Goal: Task Accomplishment & Management: Complete application form

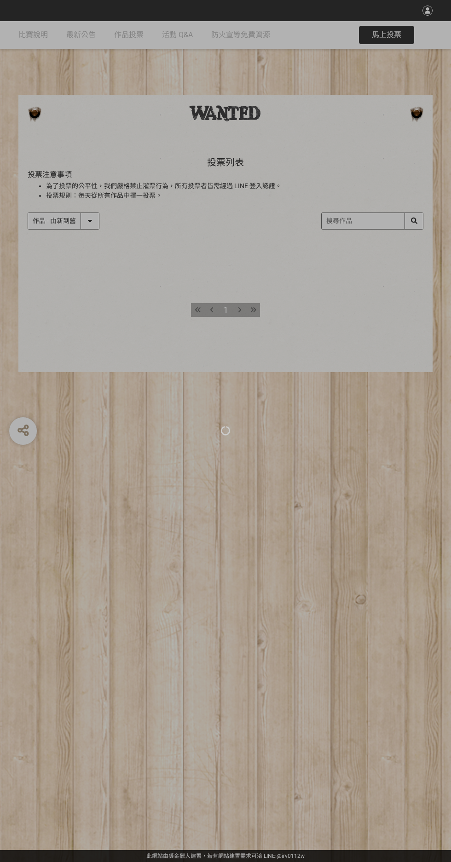
click at [333, 672] on div at bounding box center [225, 431] width 451 height 862
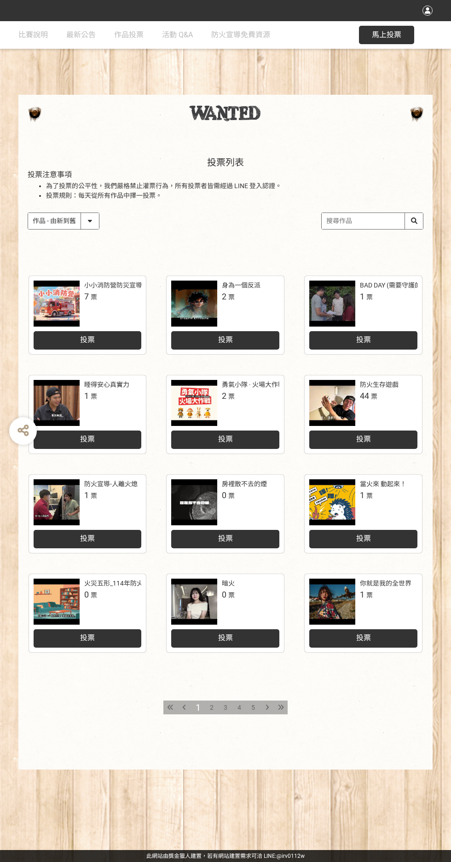
click at [66, 337] on div "投票" at bounding box center [88, 340] width 108 height 18
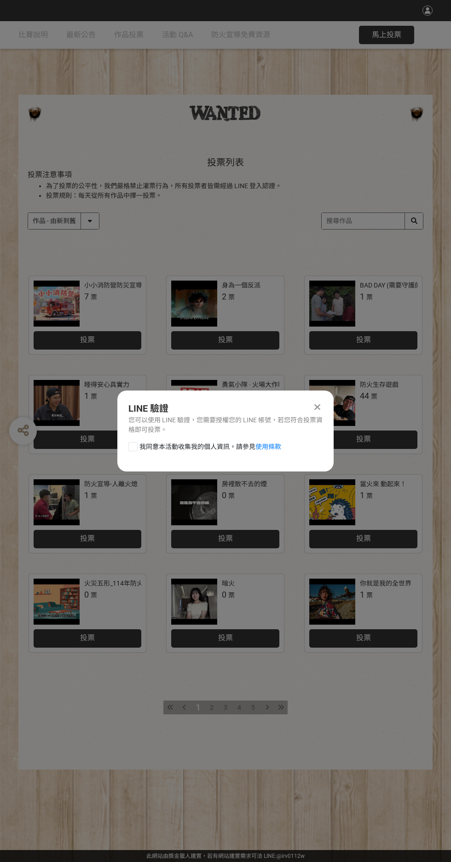
click at [137, 445] on div at bounding box center [132, 446] width 9 height 9
checkbox input "true"
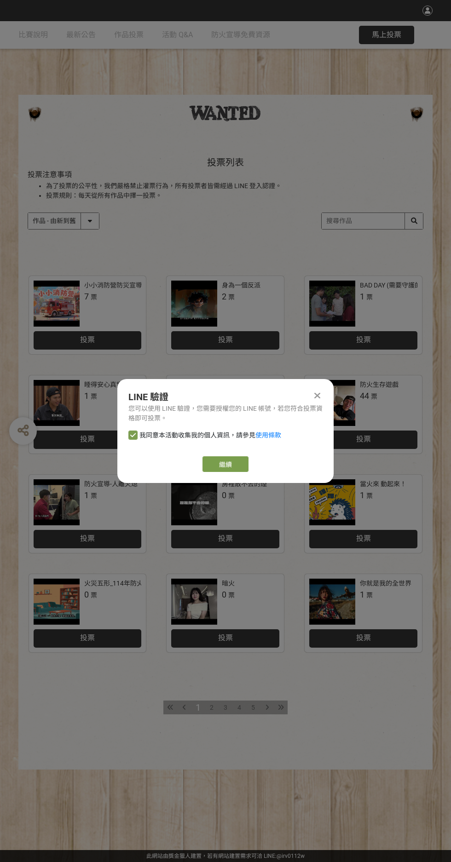
click at [225, 464] on link "繼續" at bounding box center [225, 464] width 46 height 16
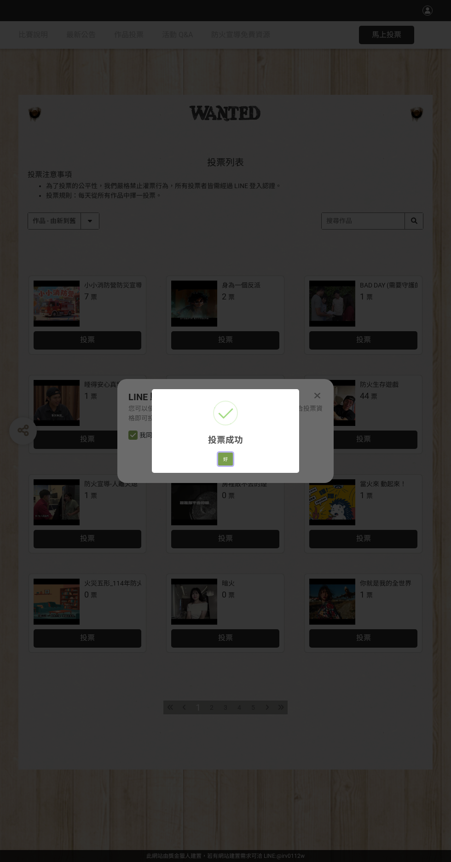
click at [225, 459] on button "好" at bounding box center [225, 458] width 15 height 13
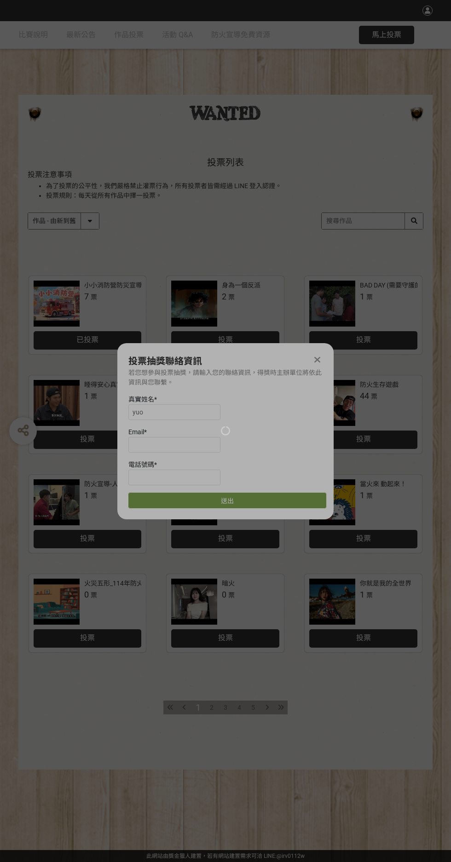
click at [144, 422] on div at bounding box center [225, 431] width 451 height 862
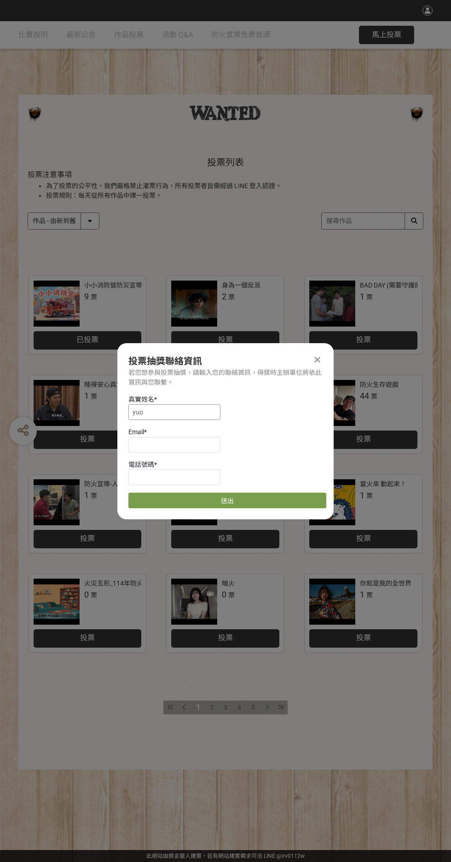
click at [158, 412] on input "yuo" at bounding box center [174, 412] width 92 height 16
type input "y"
type input "[PERSON_NAME][GEOGRAPHIC_DATA]"
click at [162, 369] on div "若您想參與投票抽獎，請輸入您的聯絡資訊，得獎時主辦單位將依此資訊與您聯繫。" at bounding box center [225, 377] width 194 height 19
click at [135, 445] on input at bounding box center [174, 445] width 92 height 16
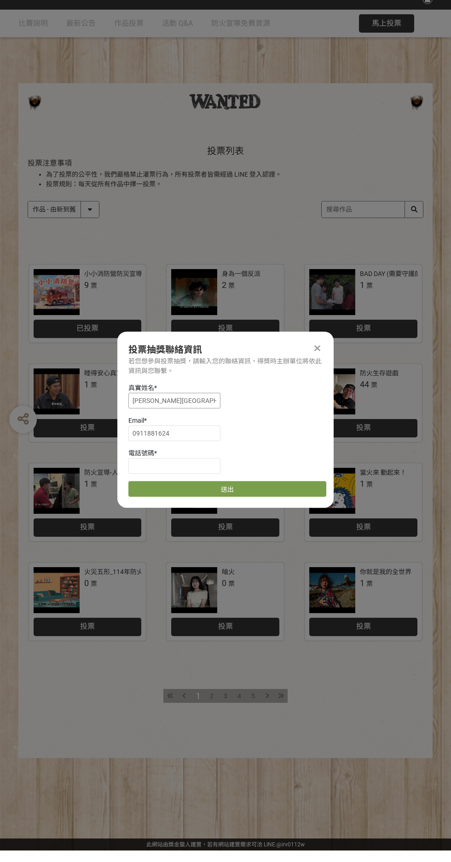
click at [186, 415] on input "[PERSON_NAME][GEOGRAPHIC_DATA]" at bounding box center [174, 412] width 92 height 16
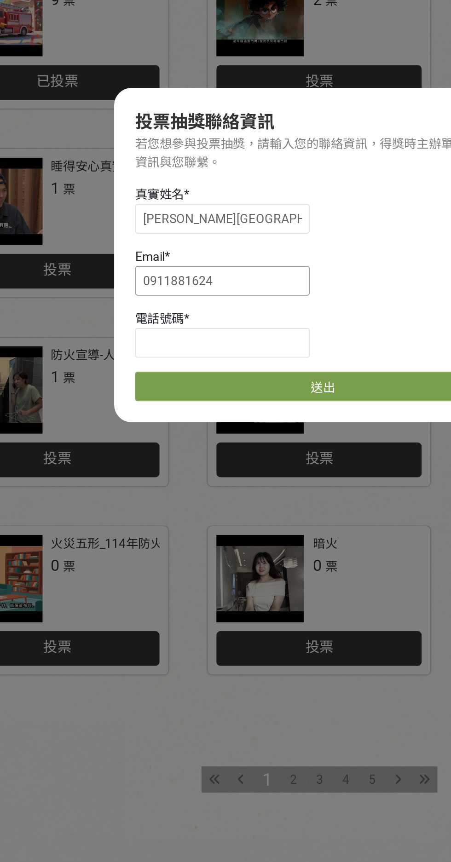
click at [177, 445] on input "0911881624" at bounding box center [174, 445] width 92 height 16
type input "0"
type input "[EMAIL_ADDRESS][DOMAIN_NAME]"
click at [133, 474] on input at bounding box center [174, 477] width 92 height 16
type input "0911881624"
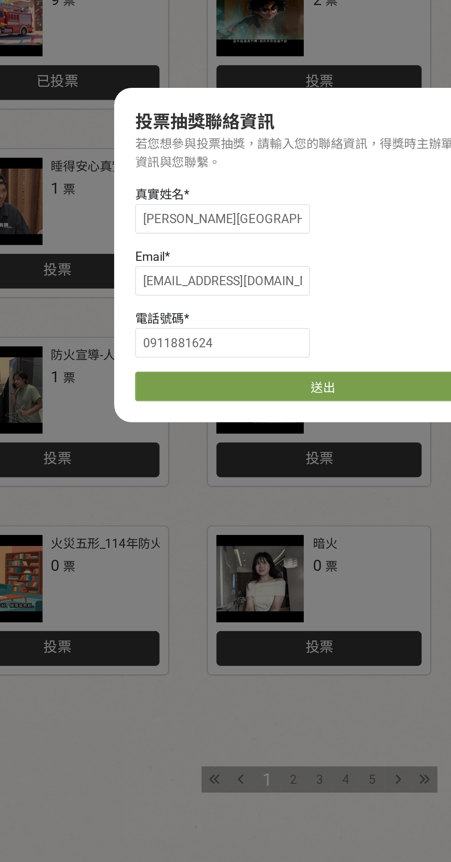
click at [134, 506] on button "送出" at bounding box center [227, 500] width 198 height 16
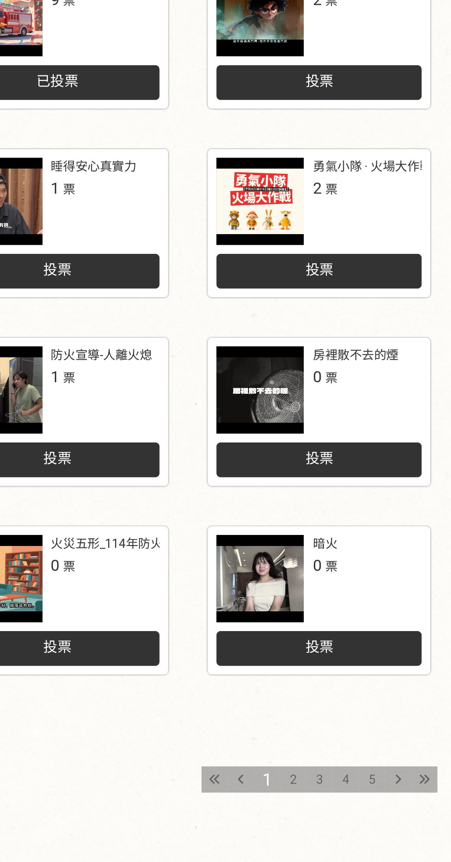
click at [94, 539] on span "投票" at bounding box center [87, 538] width 15 height 9
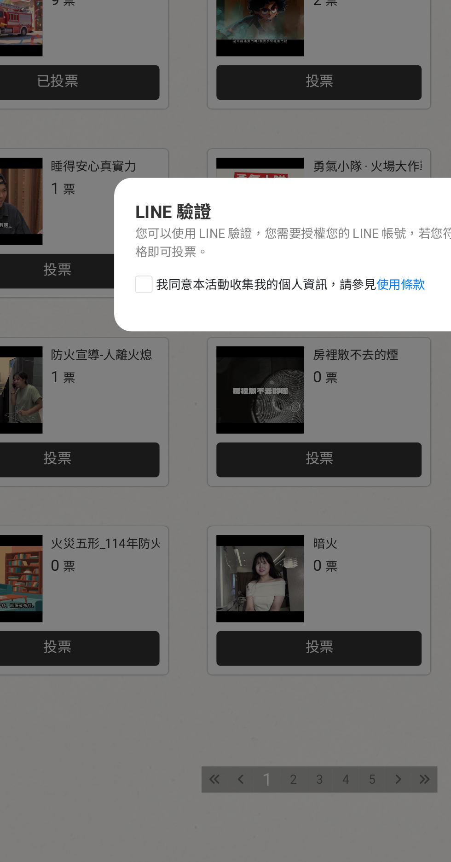
click at [132, 448] on div at bounding box center [132, 446] width 9 height 9
checkbox input "true"
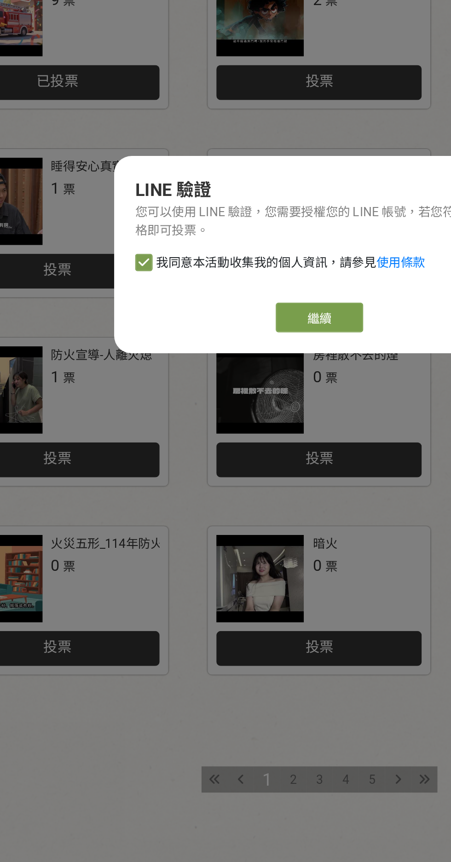
click at [212, 464] on button "繼續" at bounding box center [225, 464] width 46 height 16
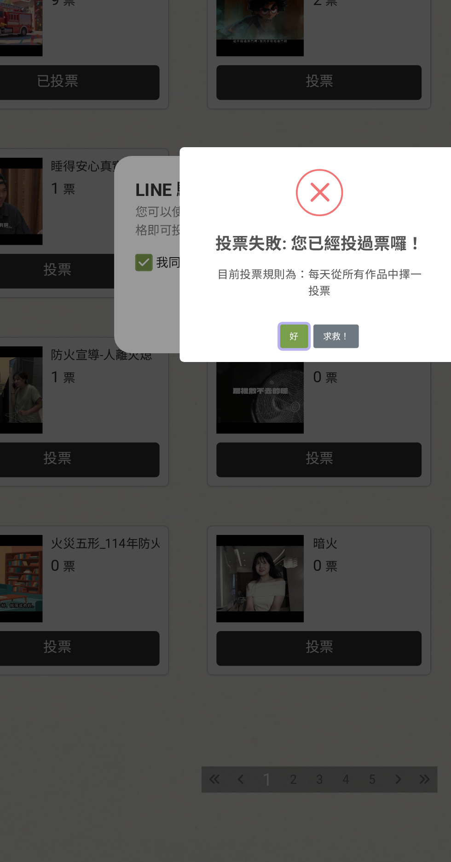
click at [211, 471] on button "好" at bounding box center [212, 474] width 15 height 13
